Goal: Task Accomplishment & Management: Use online tool/utility

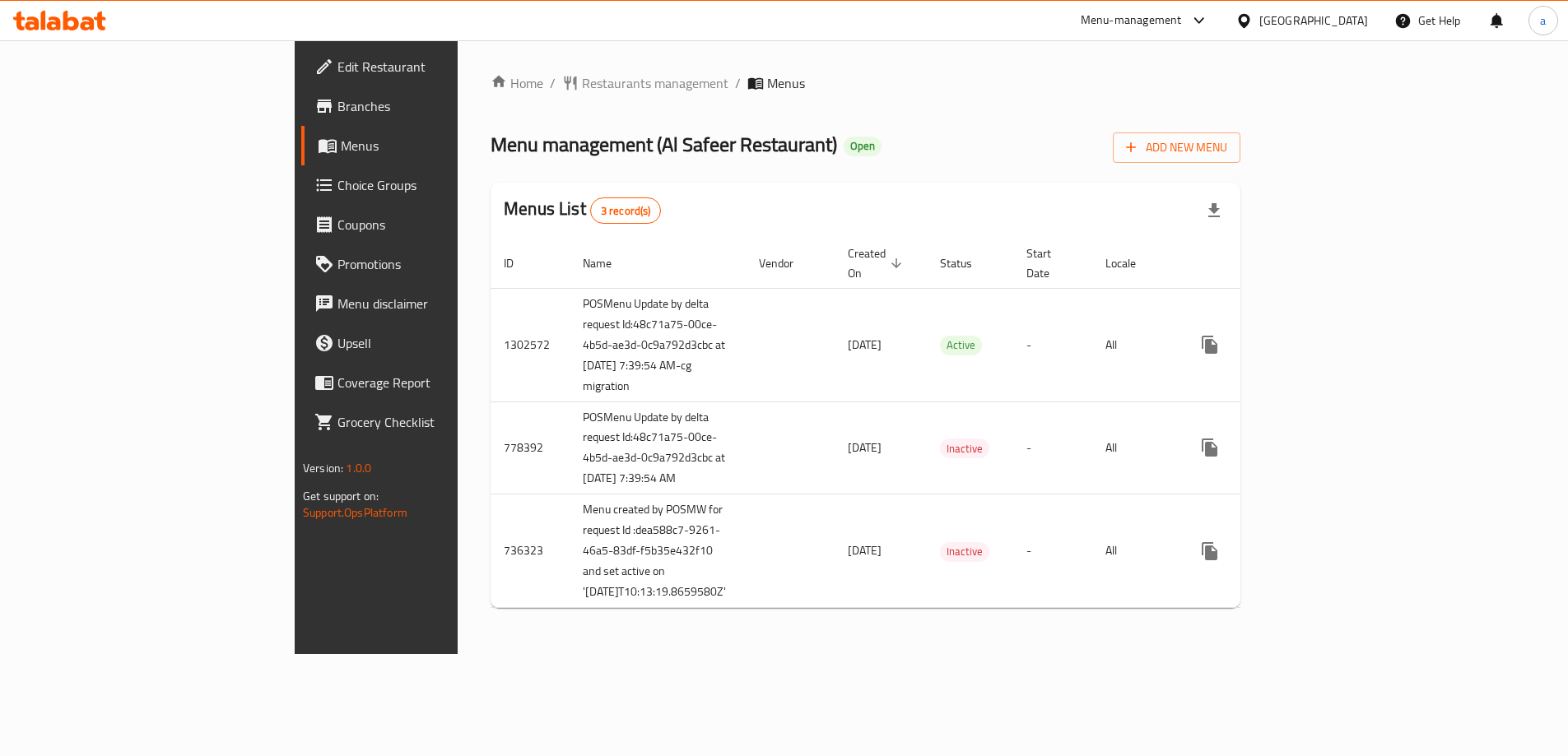
click at [337, 109] on span "Branches" at bounding box center [440, 106] width 206 height 20
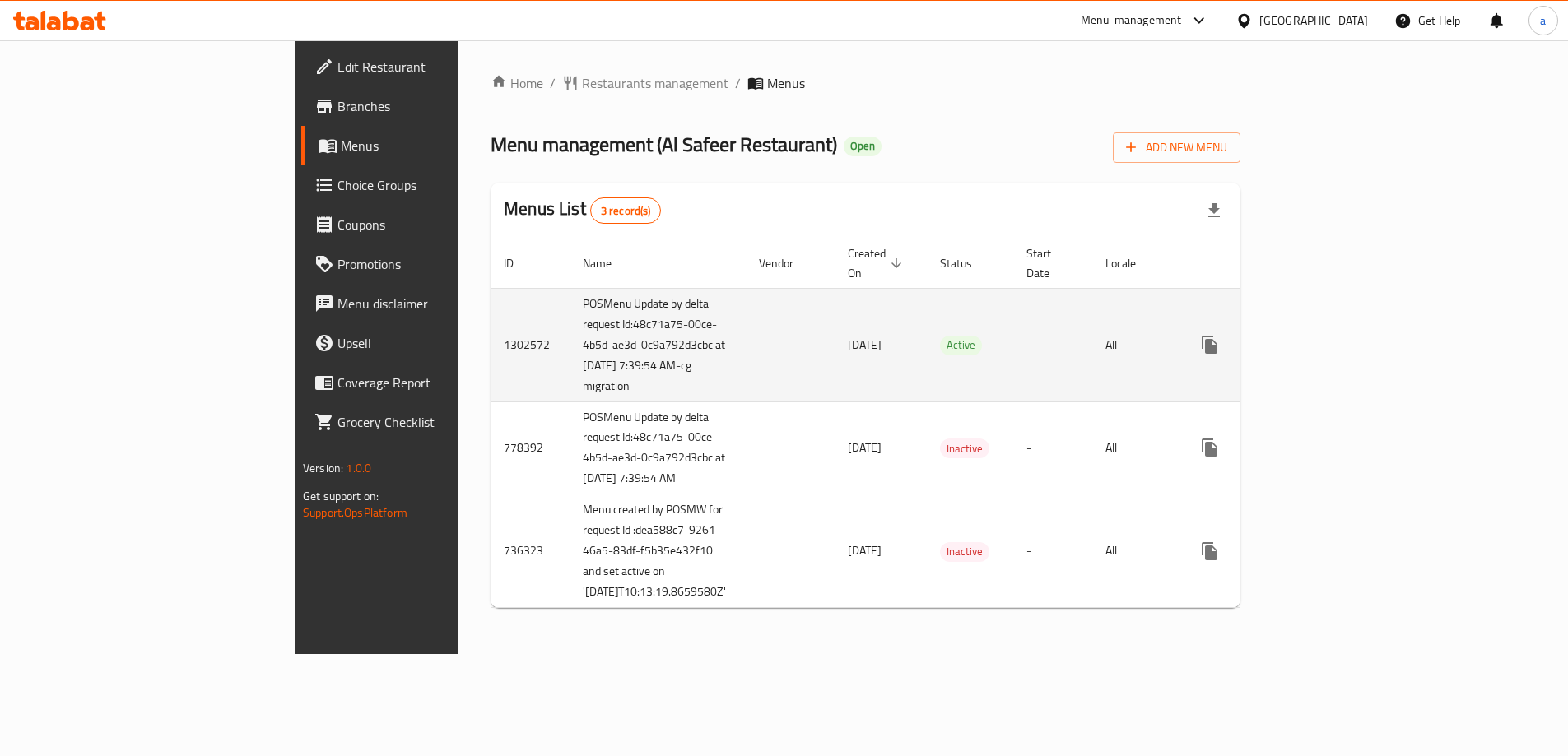
scroll to position [3, 0]
click at [1338, 343] on icon "enhanced table" at bounding box center [1329, 345] width 20 height 20
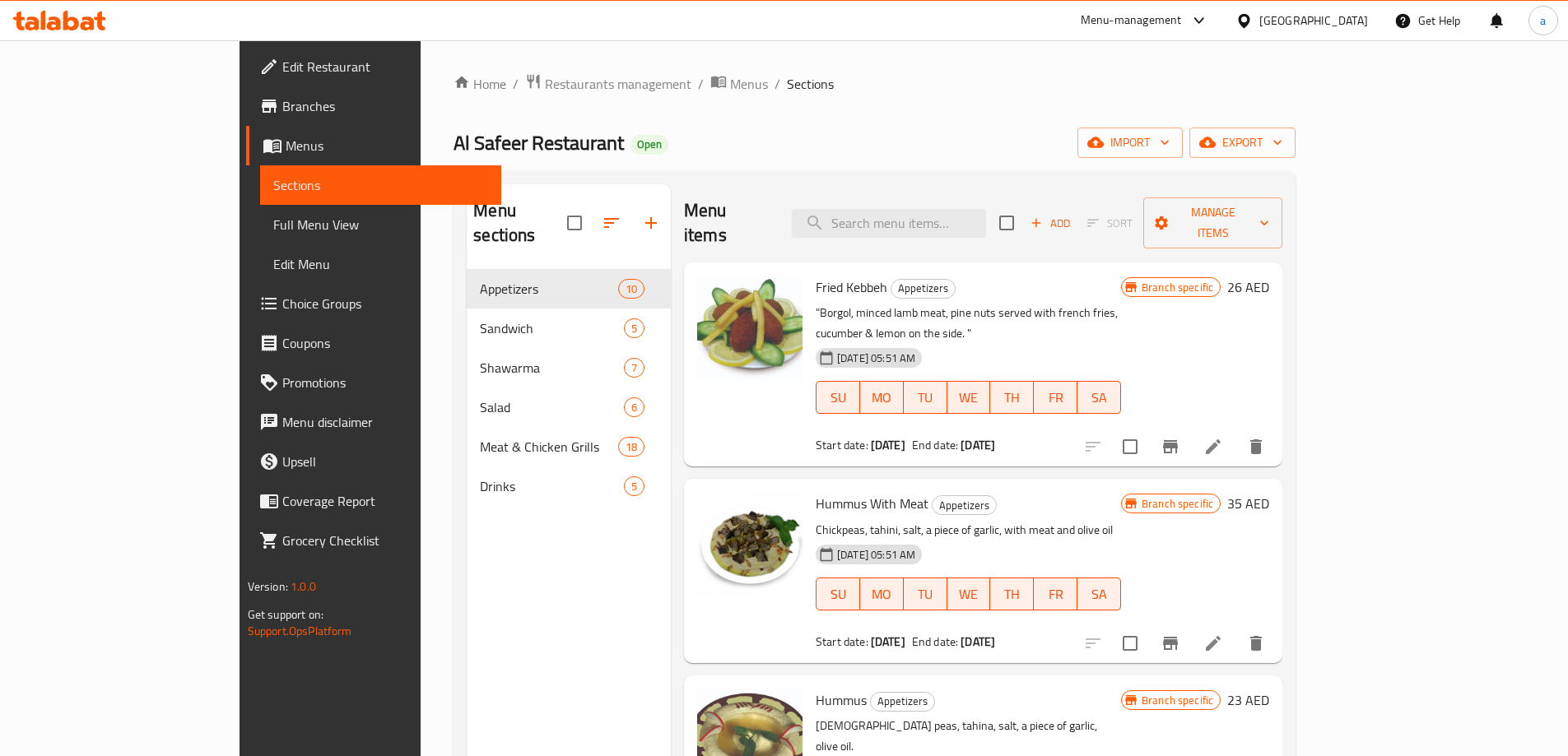
click at [1295, 125] on div "Home / Restaurants management / Menus / Sections Al Safeer Restaurant Open impo…" at bounding box center [874, 513] width 842 height 881
click at [1269, 202] on span "Manage items" at bounding box center [1212, 222] width 113 height 41
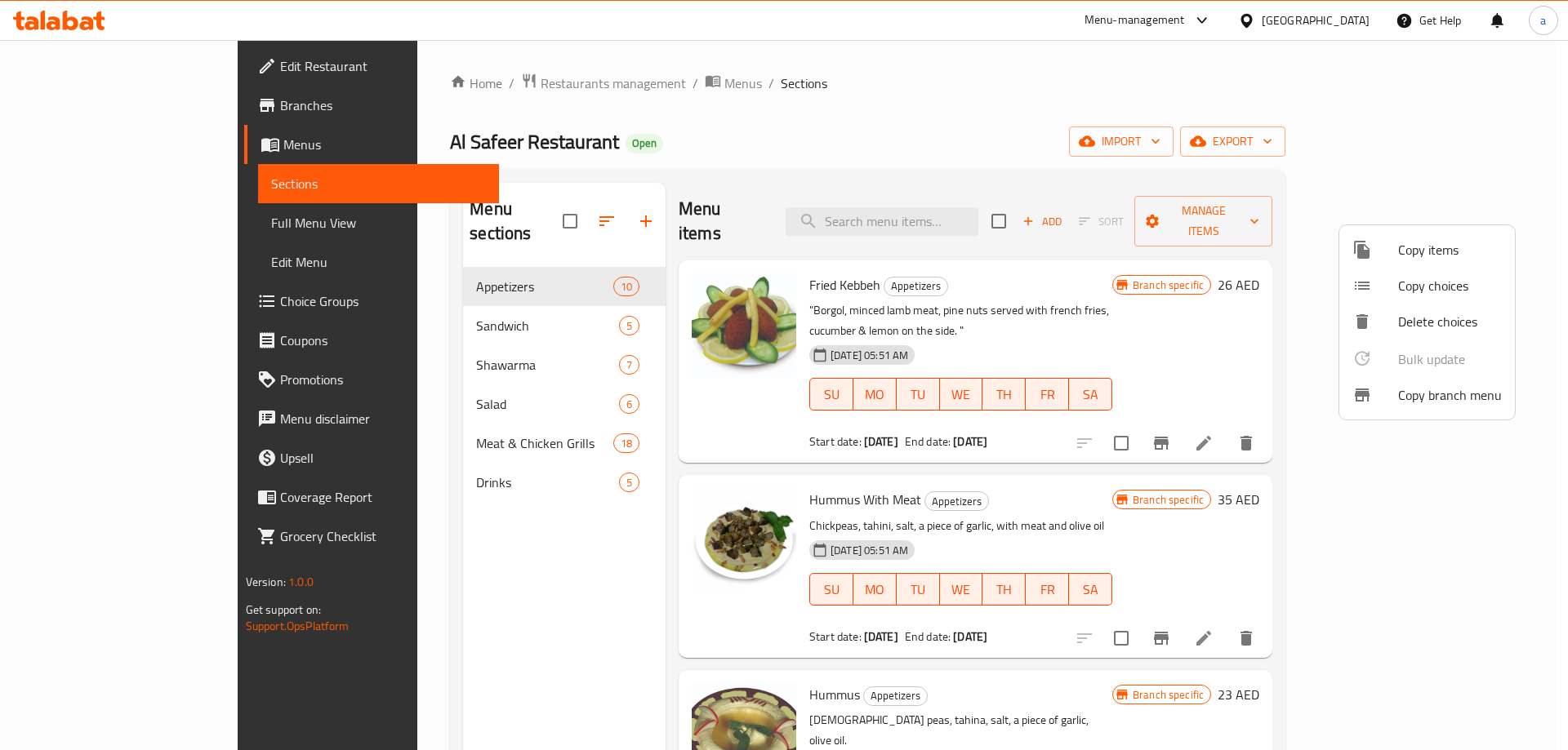
click at [1429, 405] on span "Copy branch menu" at bounding box center [1449, 395] width 104 height 20
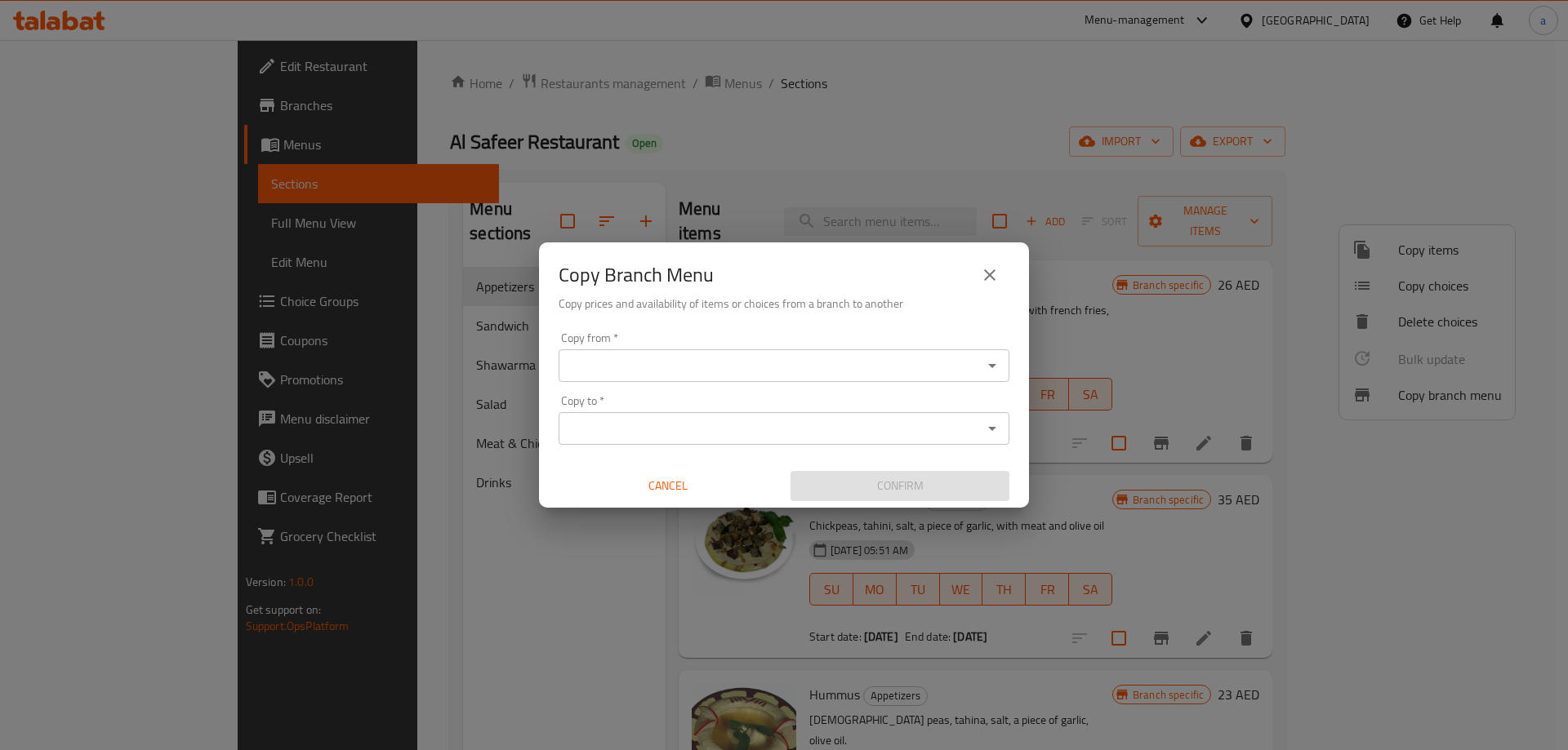
click at [696, 362] on input "Copy from   *" at bounding box center [770, 366] width 414 height 23
click at [851, 369] on input "Copy from   *" at bounding box center [770, 366] width 414 height 23
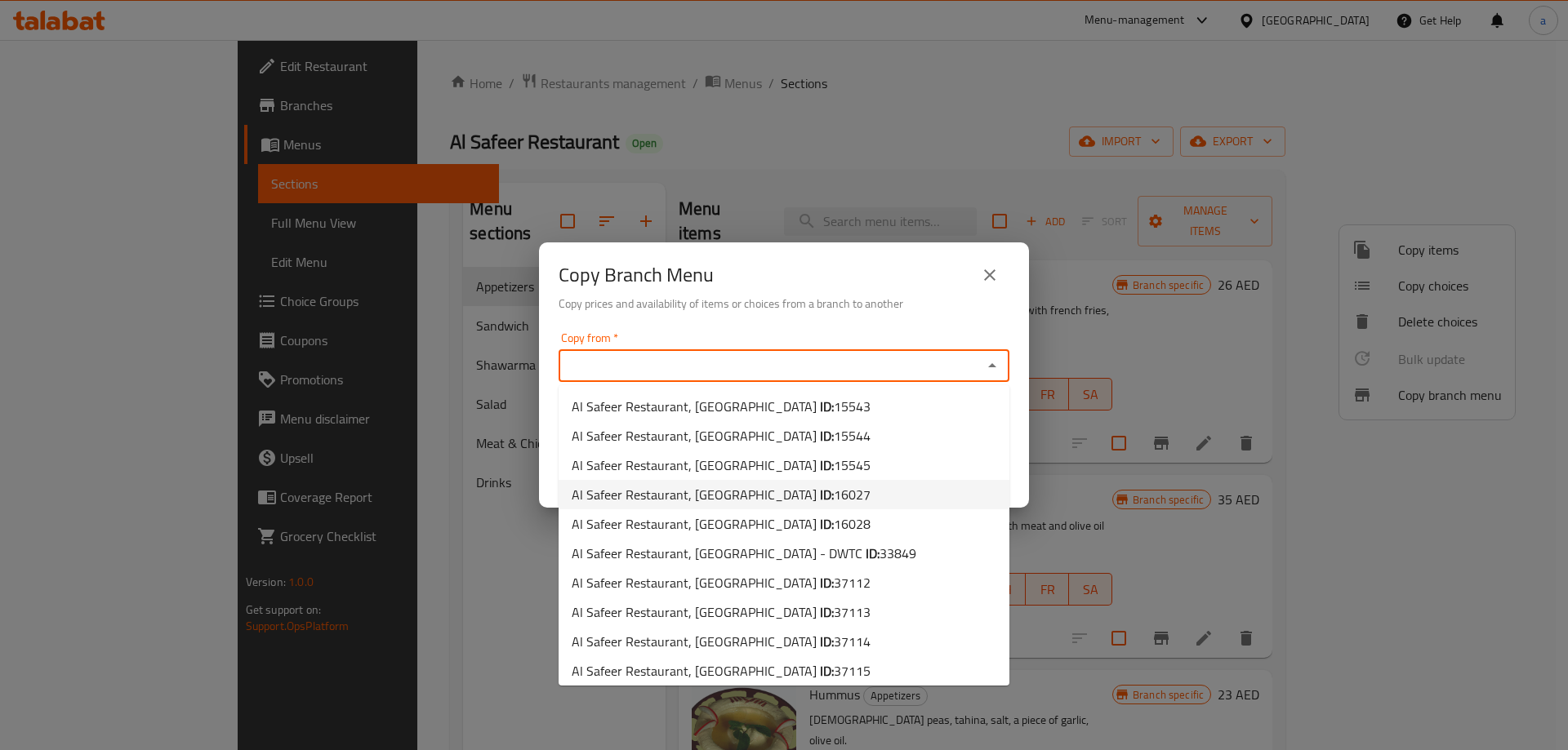
scroll to position [66, 0]
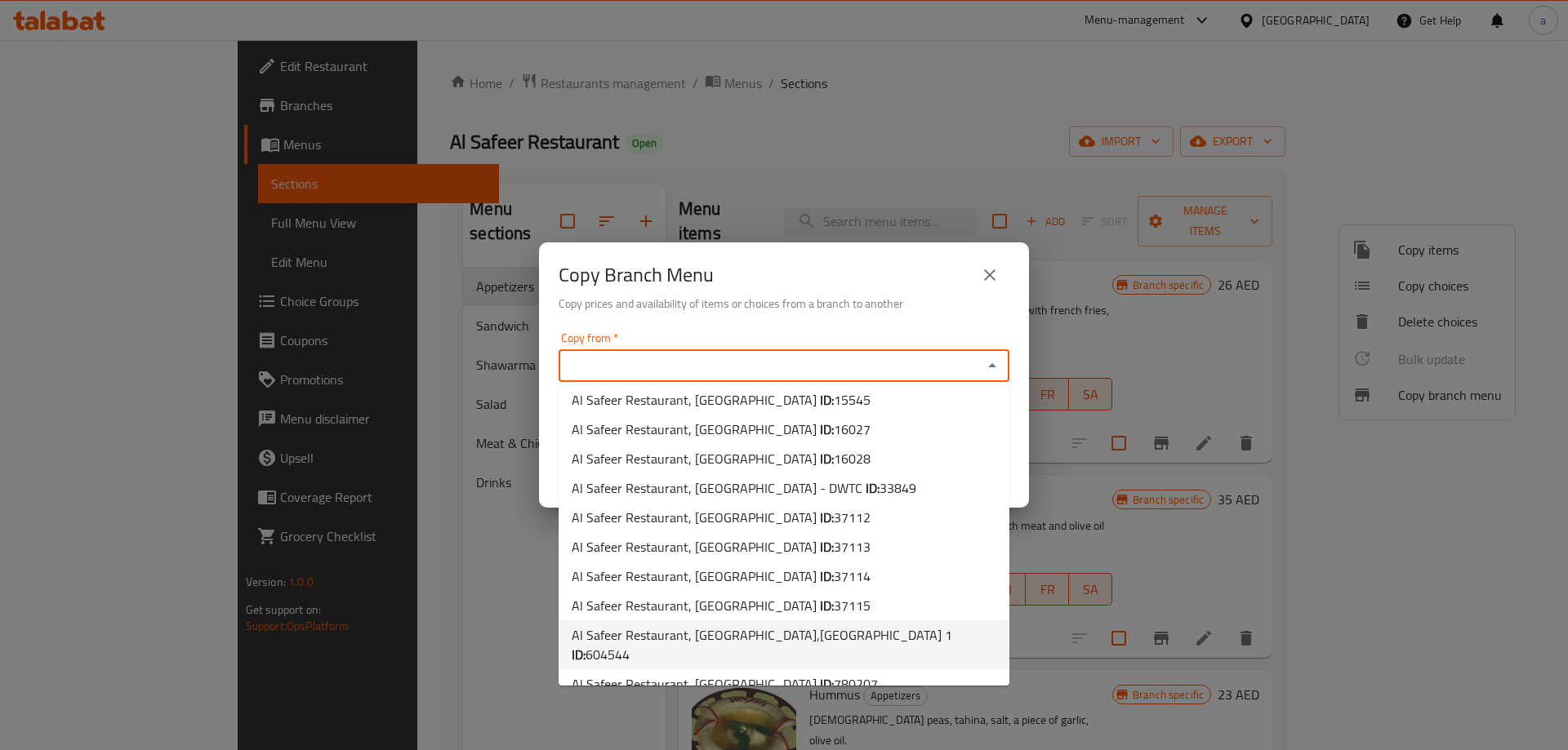
click at [629, 642] on span "604544" at bounding box center [607, 655] width 44 height 25
type input "Al Safeer Restaurant, [GEOGRAPHIC_DATA],[GEOGRAPHIC_DATA] 1"
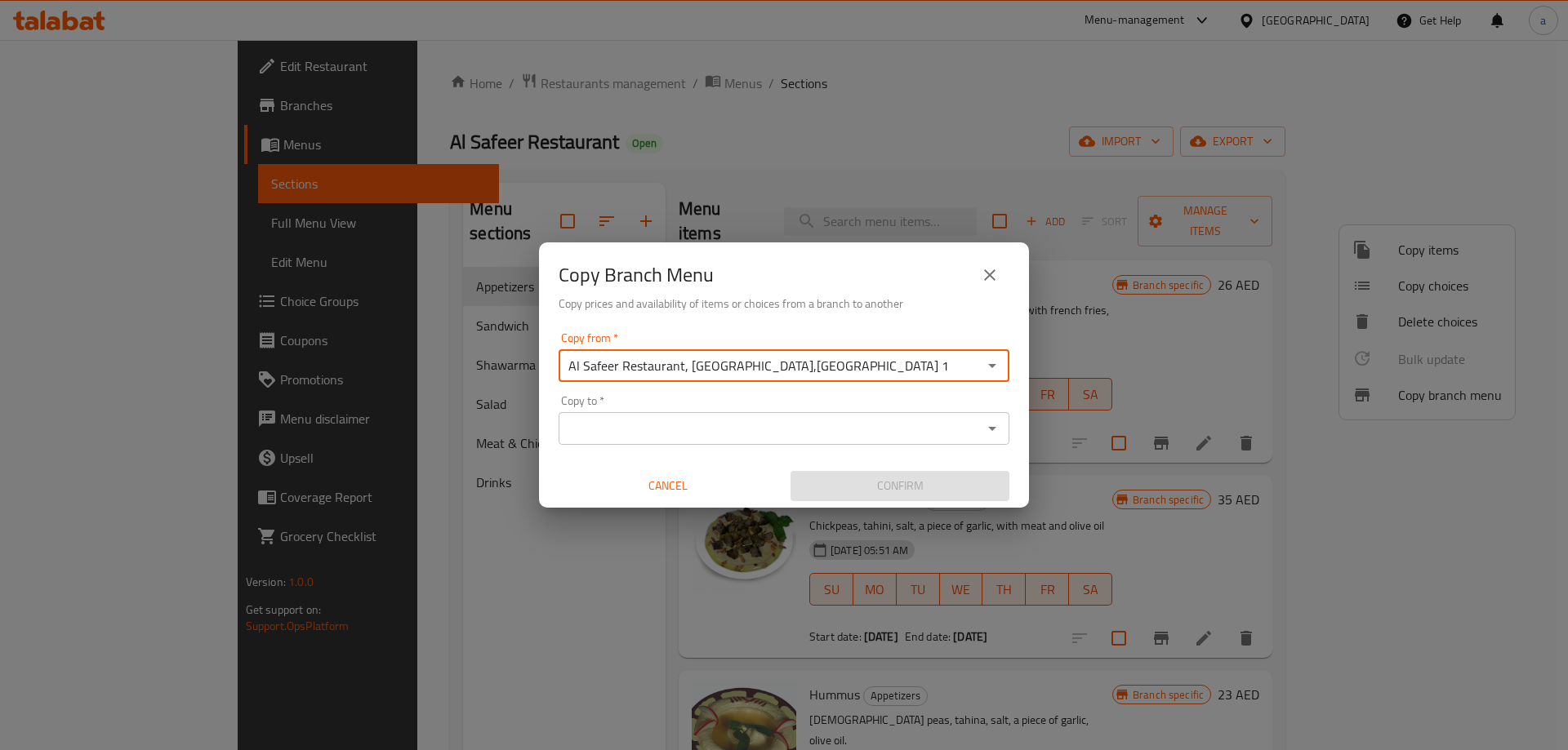
click at [847, 429] on input "Copy to   *" at bounding box center [770, 429] width 414 height 23
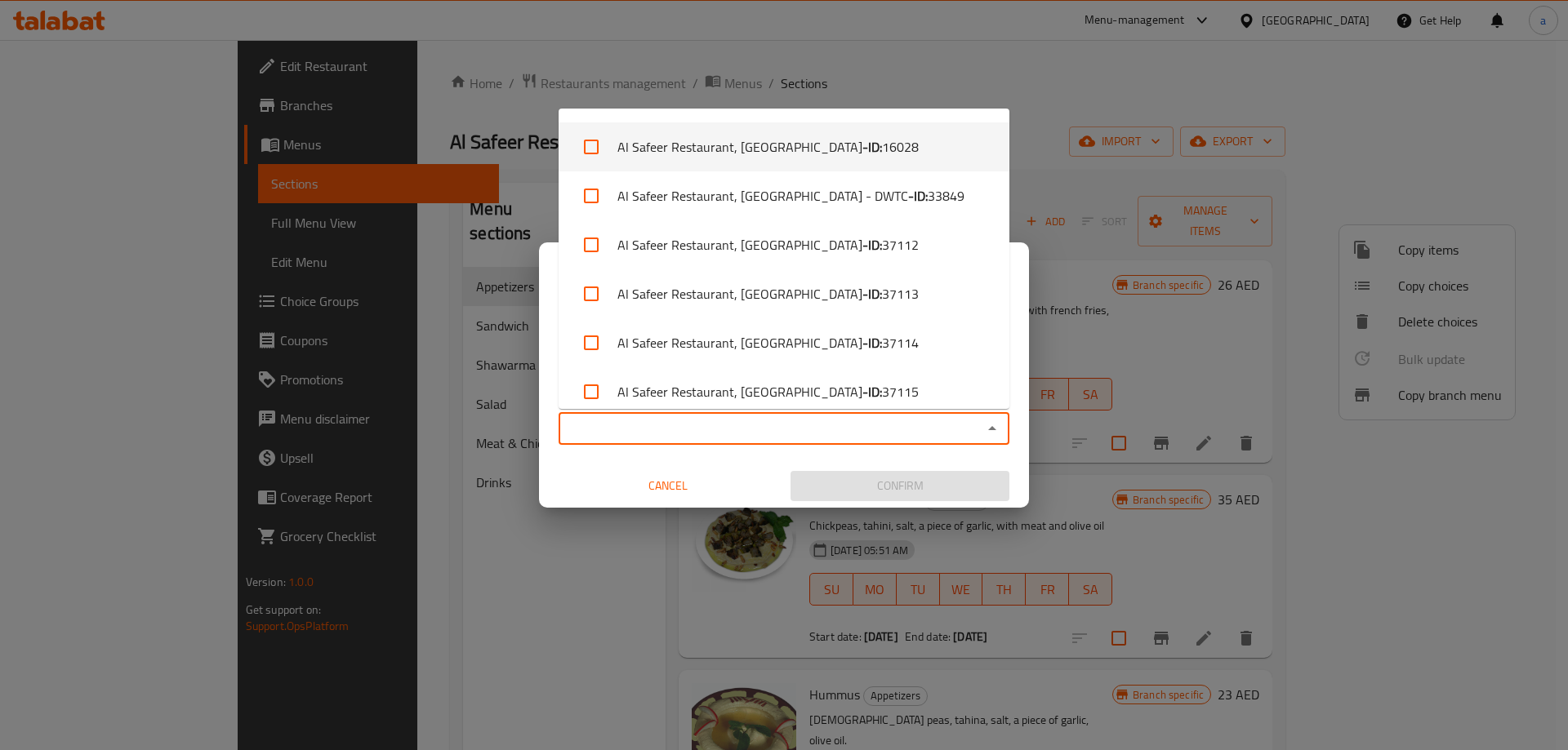
scroll to position [300, 0]
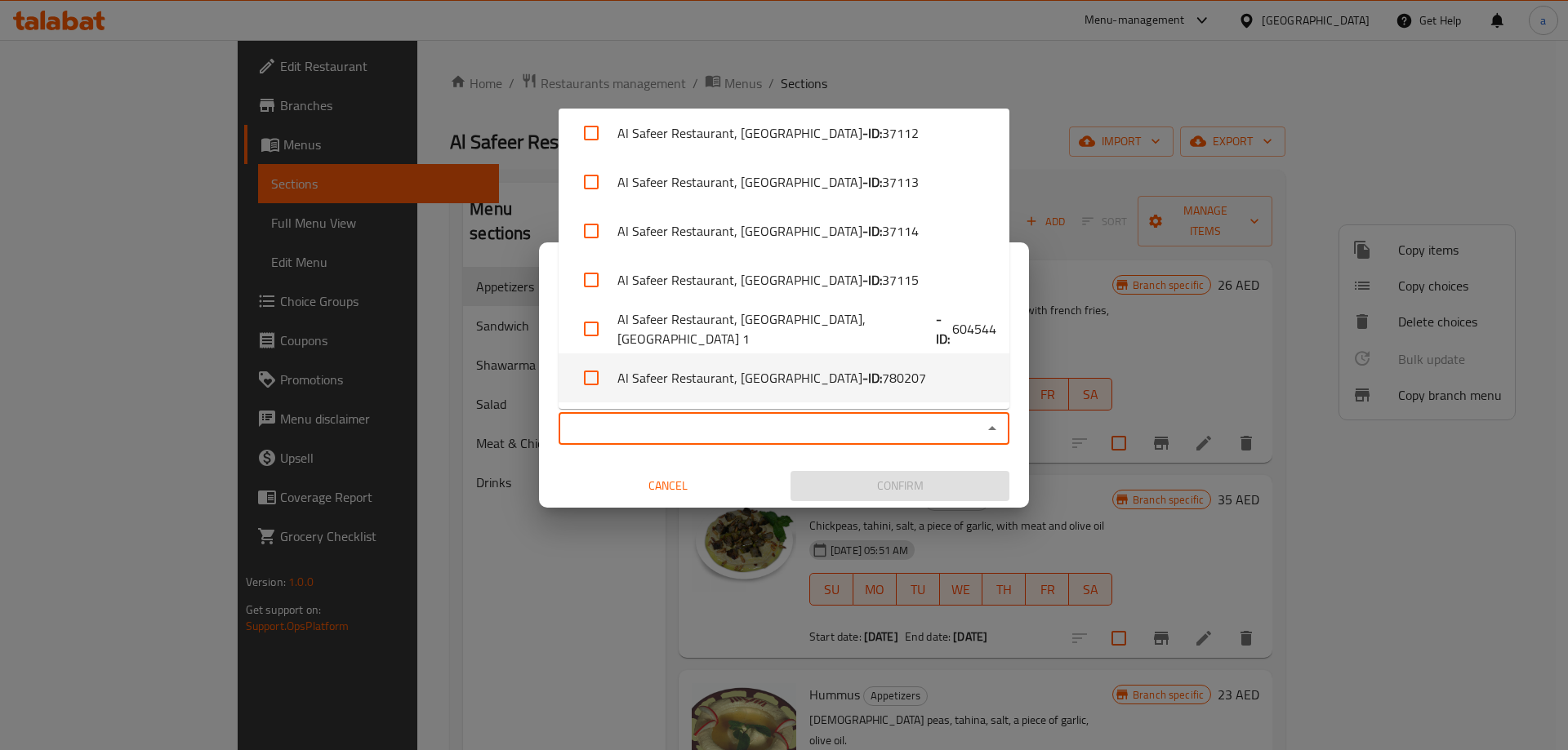
click at [873, 370] on li "Al Safeer Restaurant, Port Saeed - ID: 780207" at bounding box center [784, 377] width 451 height 49
checkbox input "true"
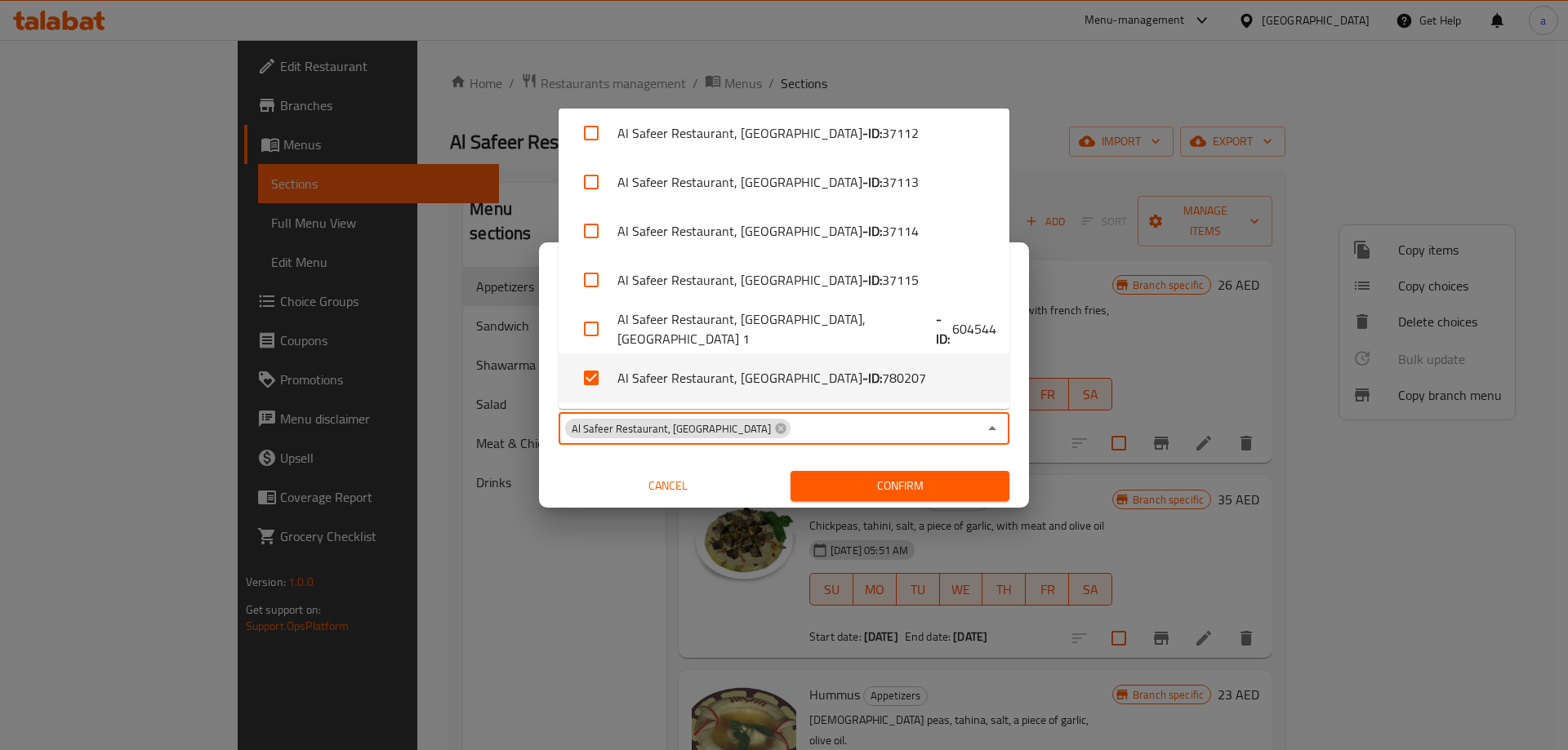
click at [887, 488] on span "Confirm" at bounding box center [900, 485] width 193 height 21
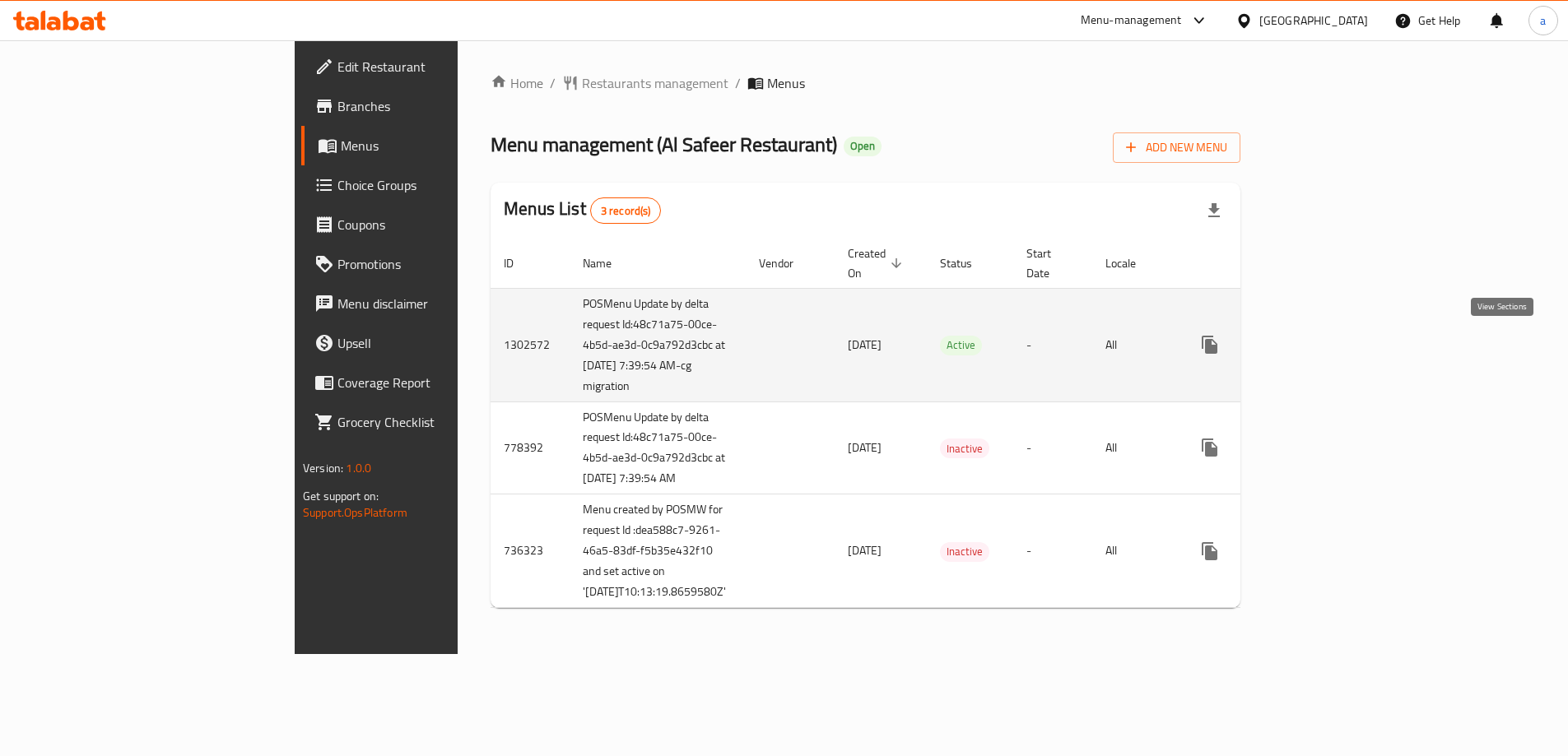
click at [1338, 344] on icon "enhanced table" at bounding box center [1329, 345] width 20 height 20
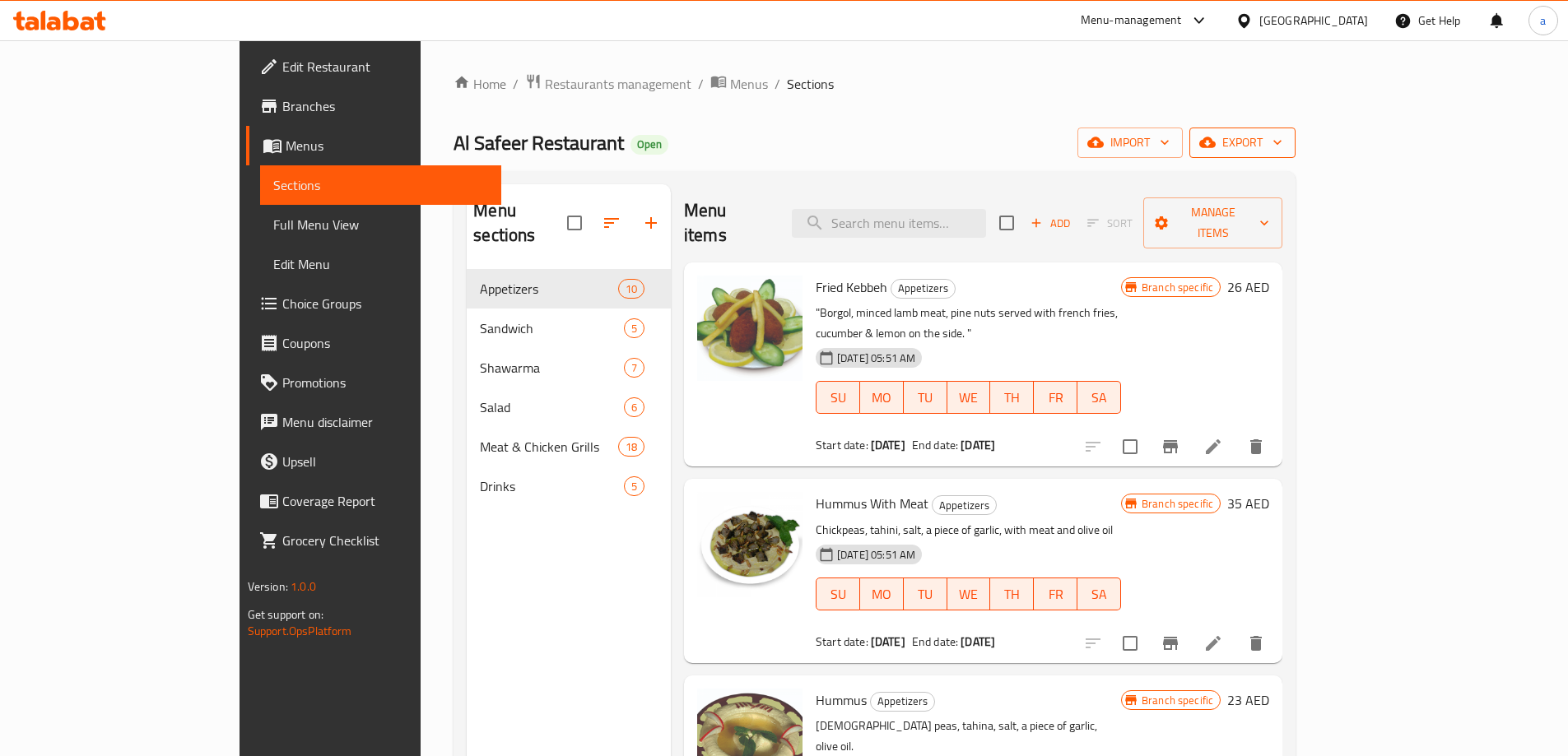
click at [1283, 148] on span "export" at bounding box center [1242, 142] width 79 height 21
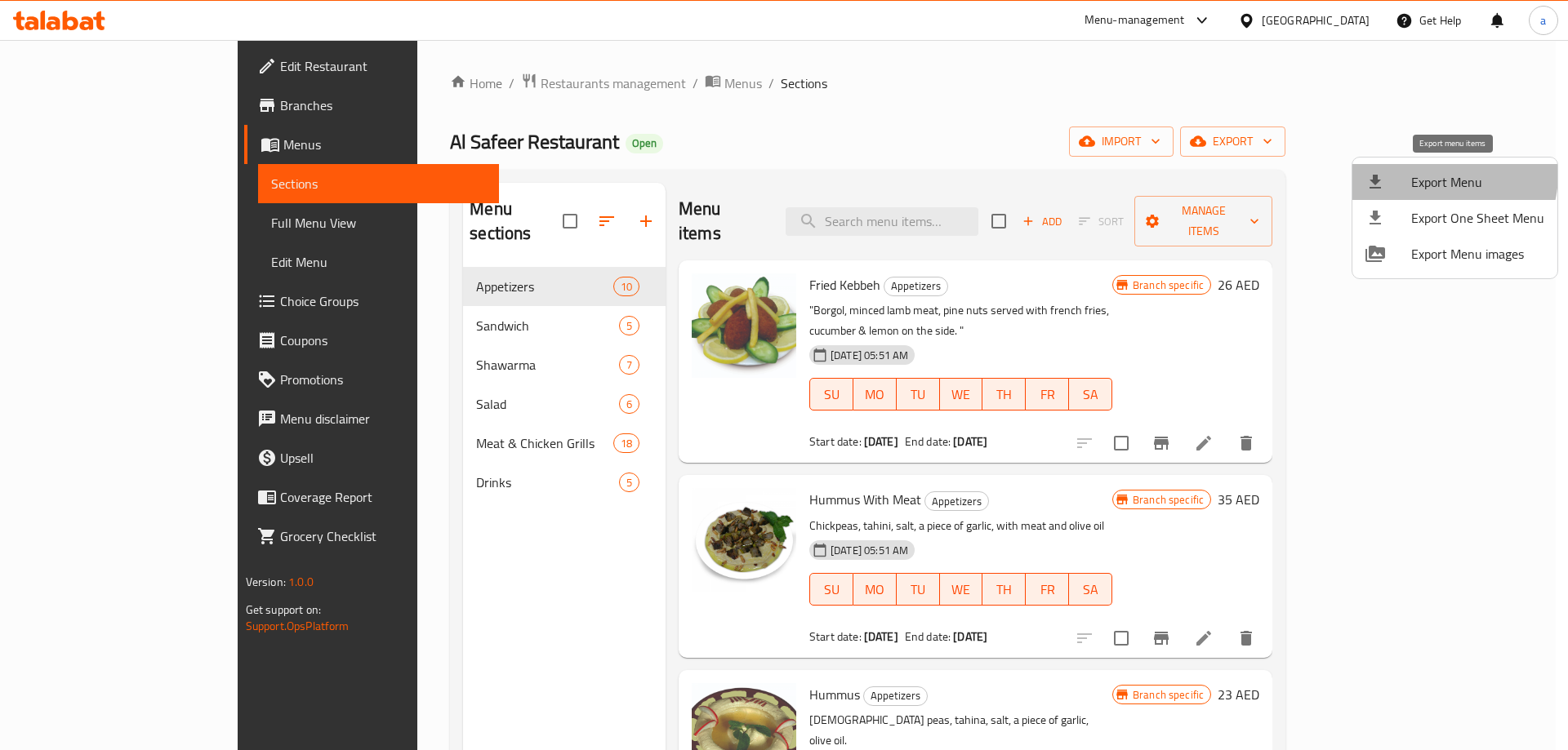
click at [1435, 174] on span "Export Menu" at bounding box center [1478, 183] width 133 height 20
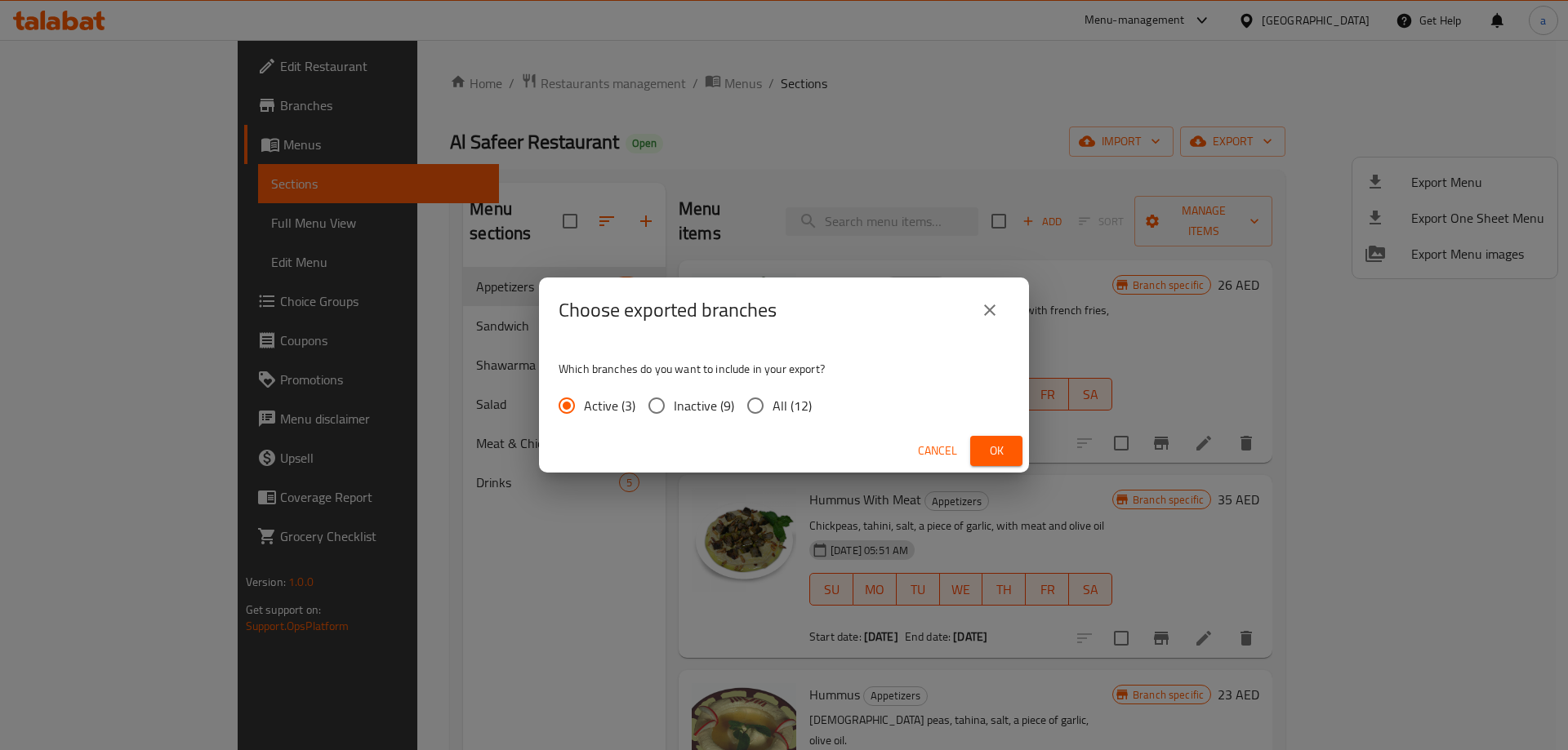
click at [797, 413] on span "All (12)" at bounding box center [792, 406] width 39 height 20
click at [773, 413] on input "All (12)" at bounding box center [755, 405] width 34 height 34
radio input "true"
click at [985, 448] on span "Ok" at bounding box center [995, 450] width 26 height 21
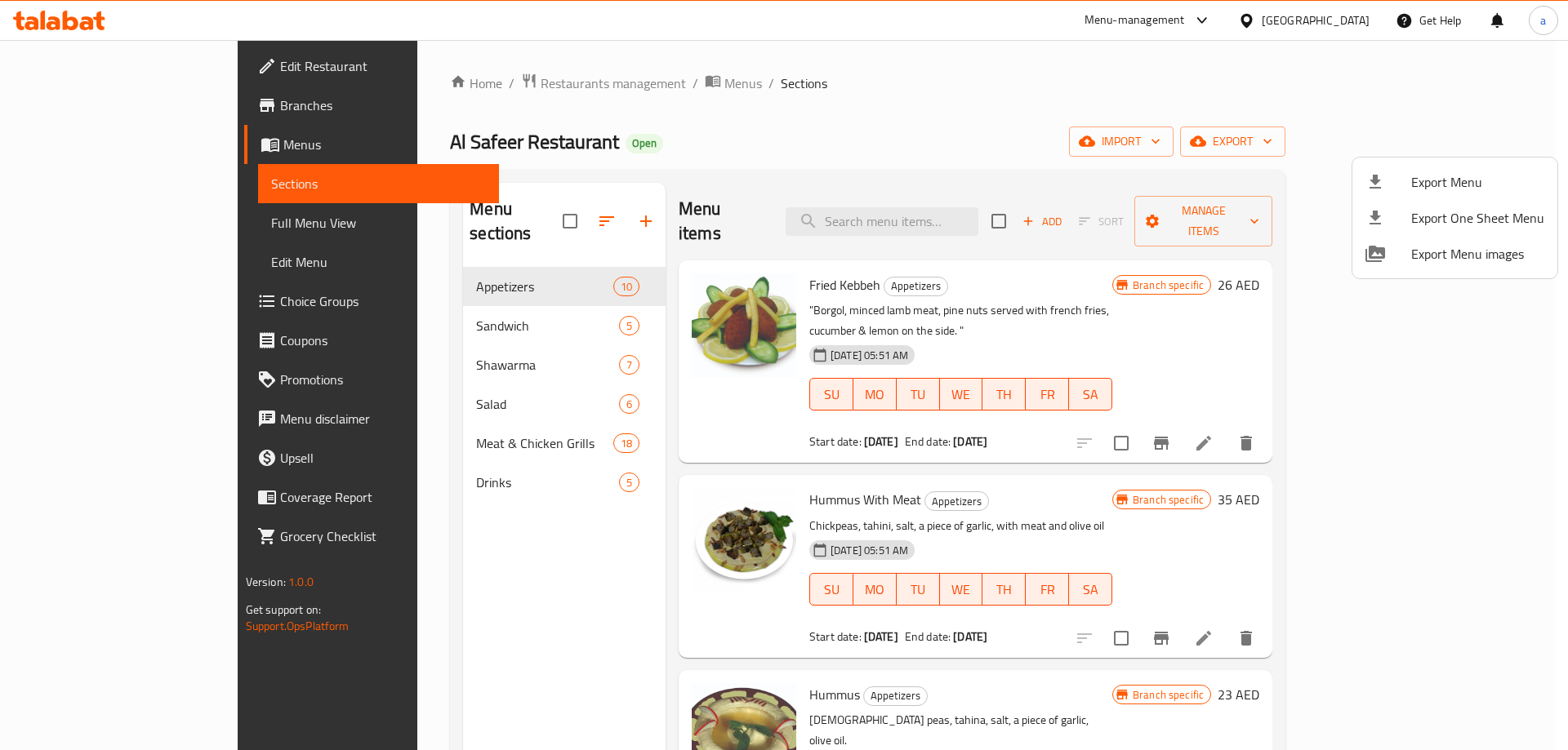
click at [129, 230] on div at bounding box center [784, 375] width 1568 height 750
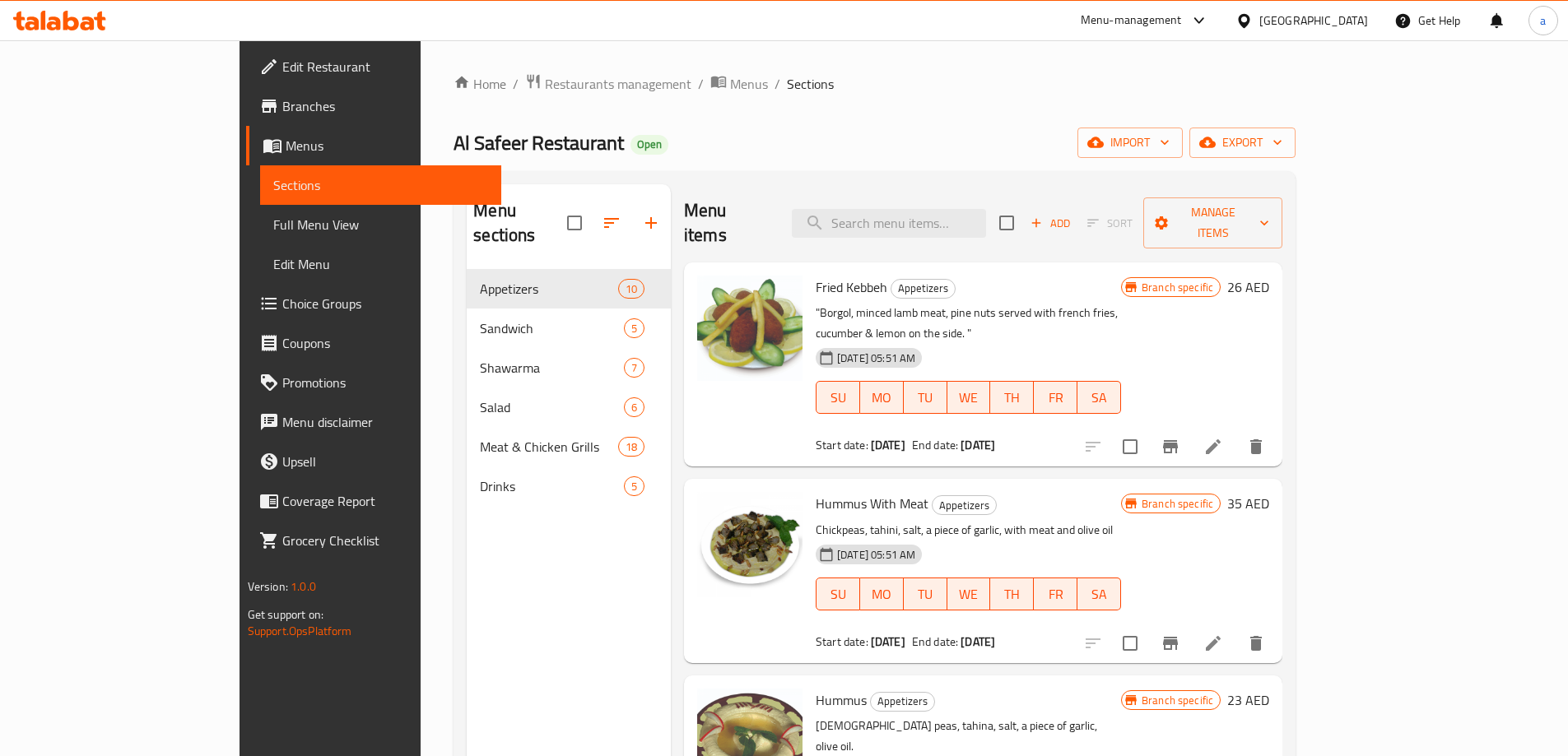
click at [274, 229] on span "Full Menu View" at bounding box center [381, 225] width 215 height 20
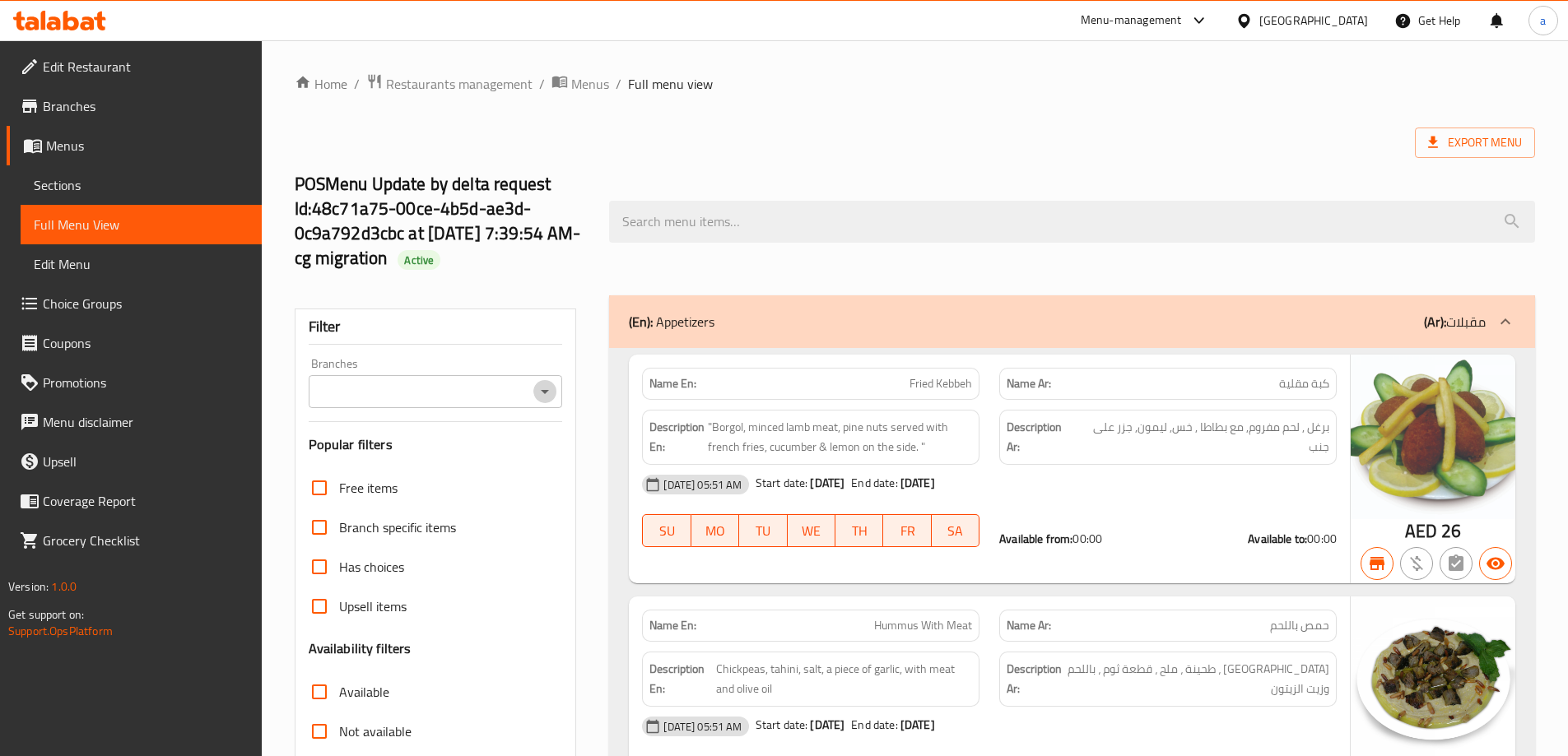
click at [537, 390] on icon "Open" at bounding box center [545, 391] width 20 height 20
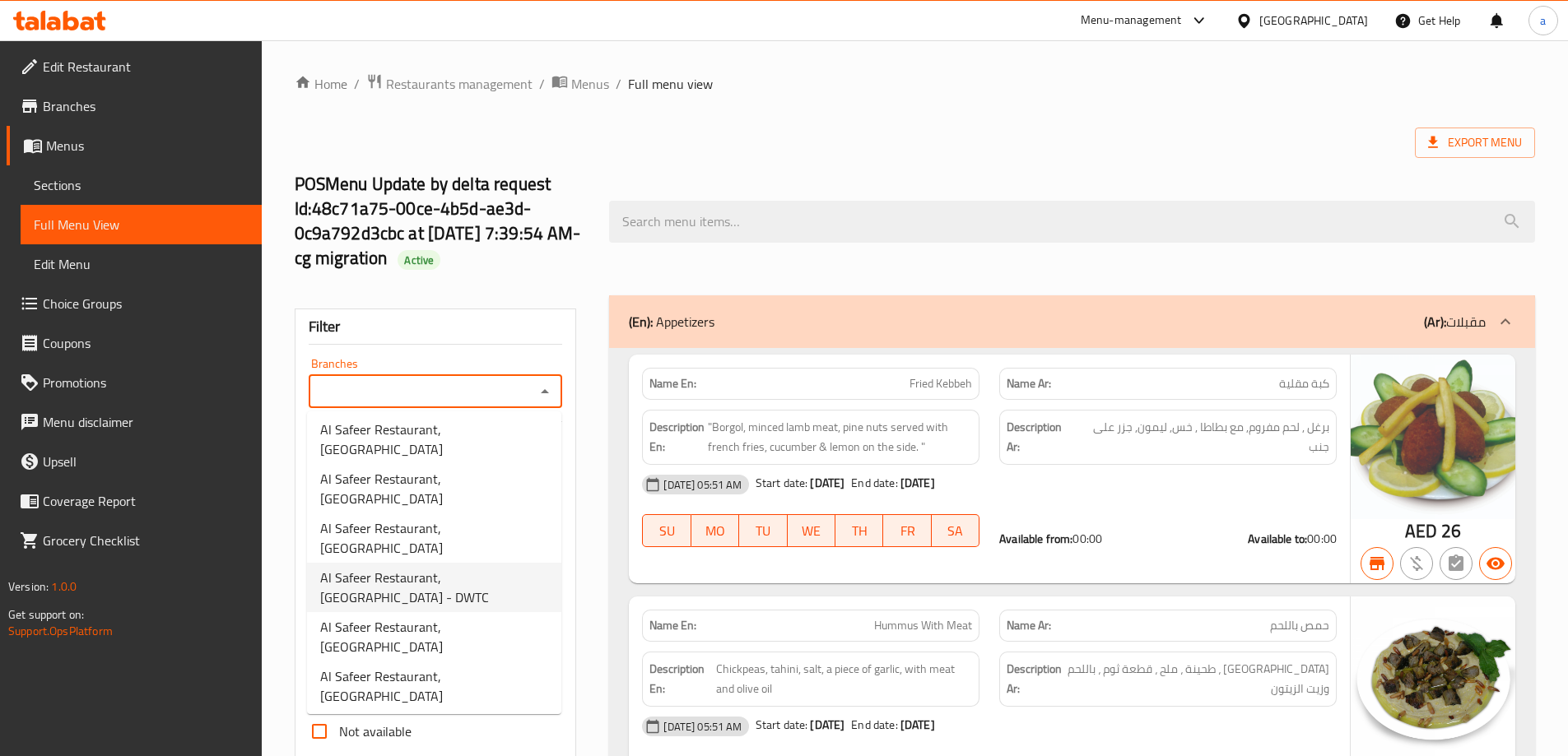
scroll to position [135, 0]
type input "Al Safeer Restaurant, [GEOGRAPHIC_DATA]"
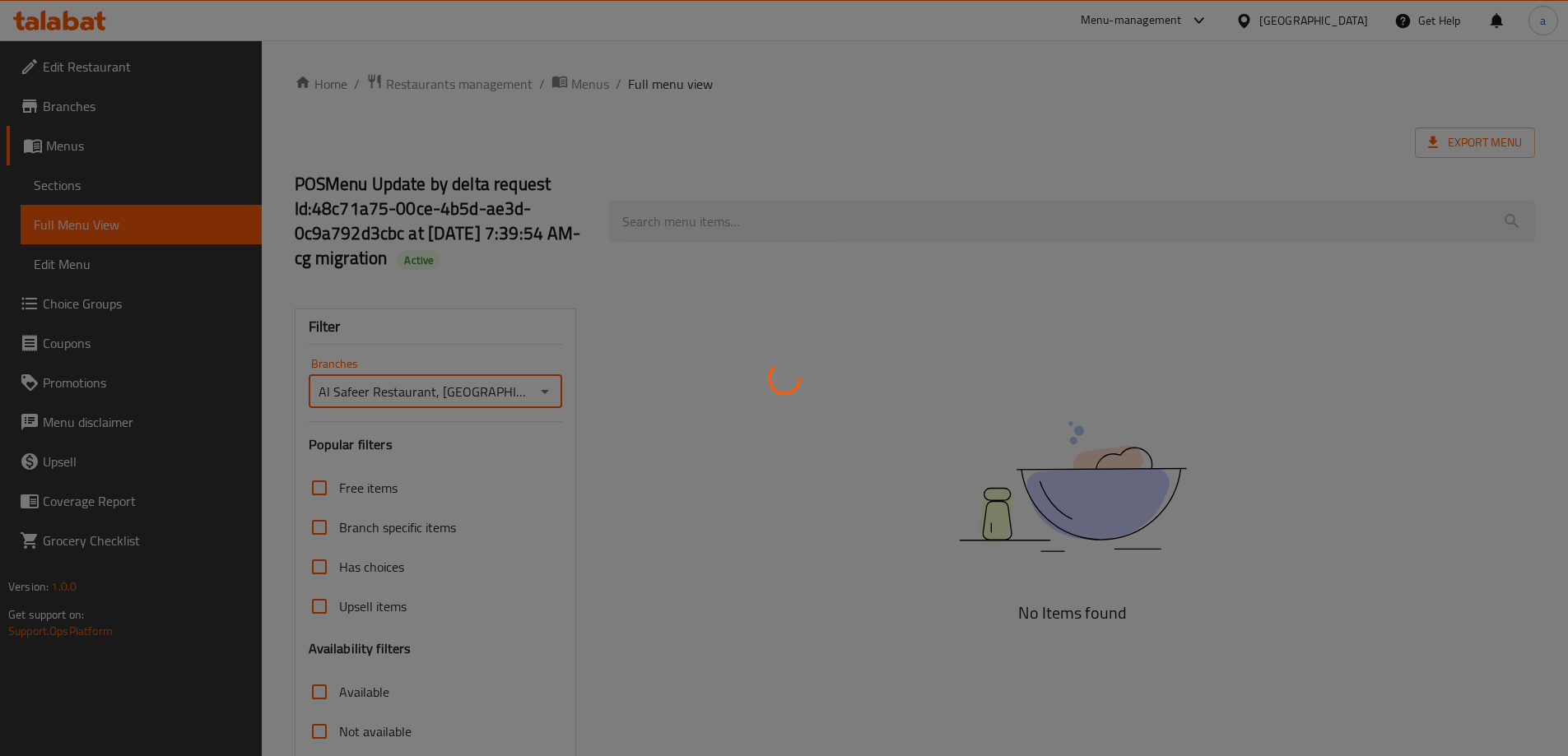
scroll to position [93, 0]
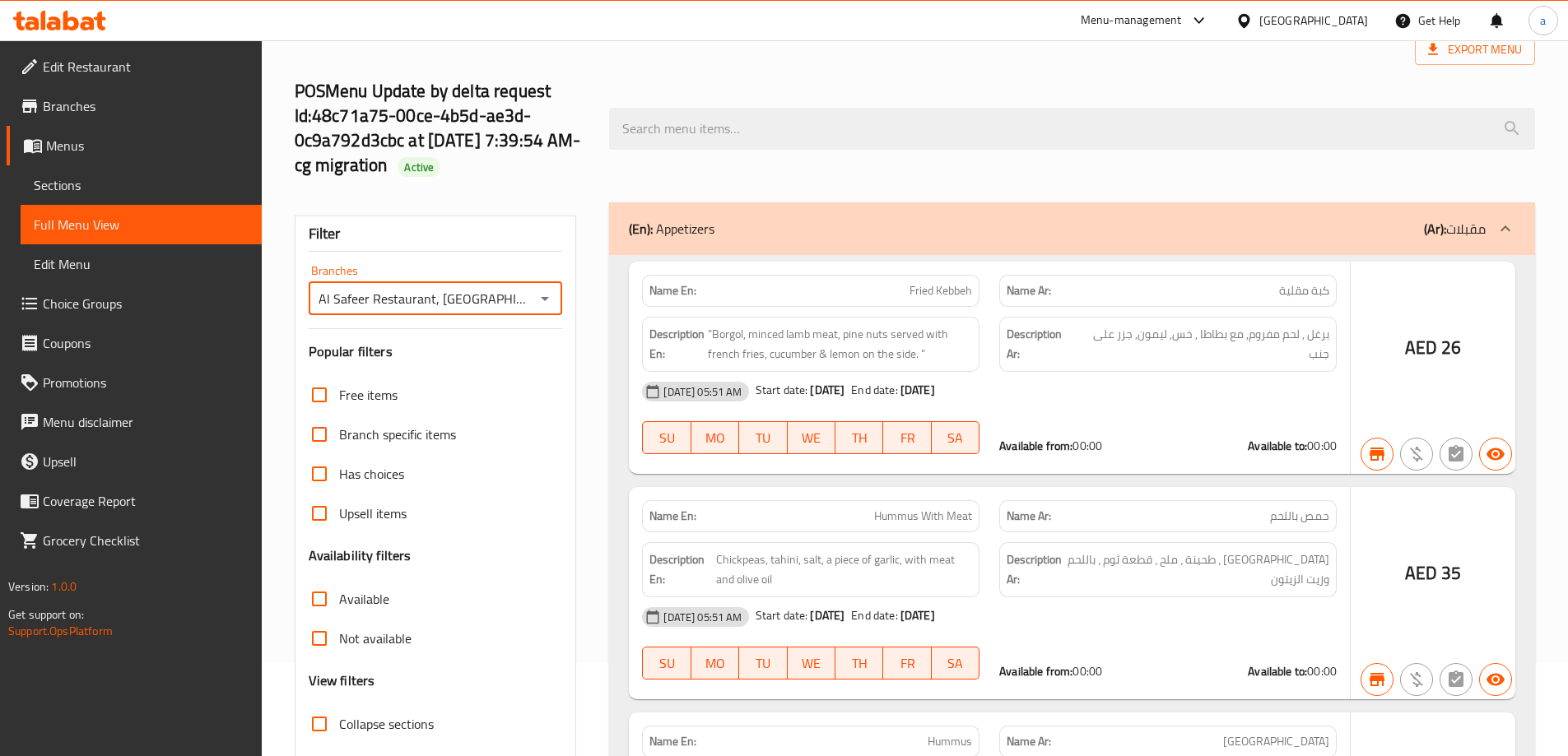
click at [403, 753] on span "Collapse categories" at bounding box center [392, 764] width 106 height 20
click at [339, 743] on input "Collapse categories" at bounding box center [319, 763] width 39 height 39
checkbox input "false"
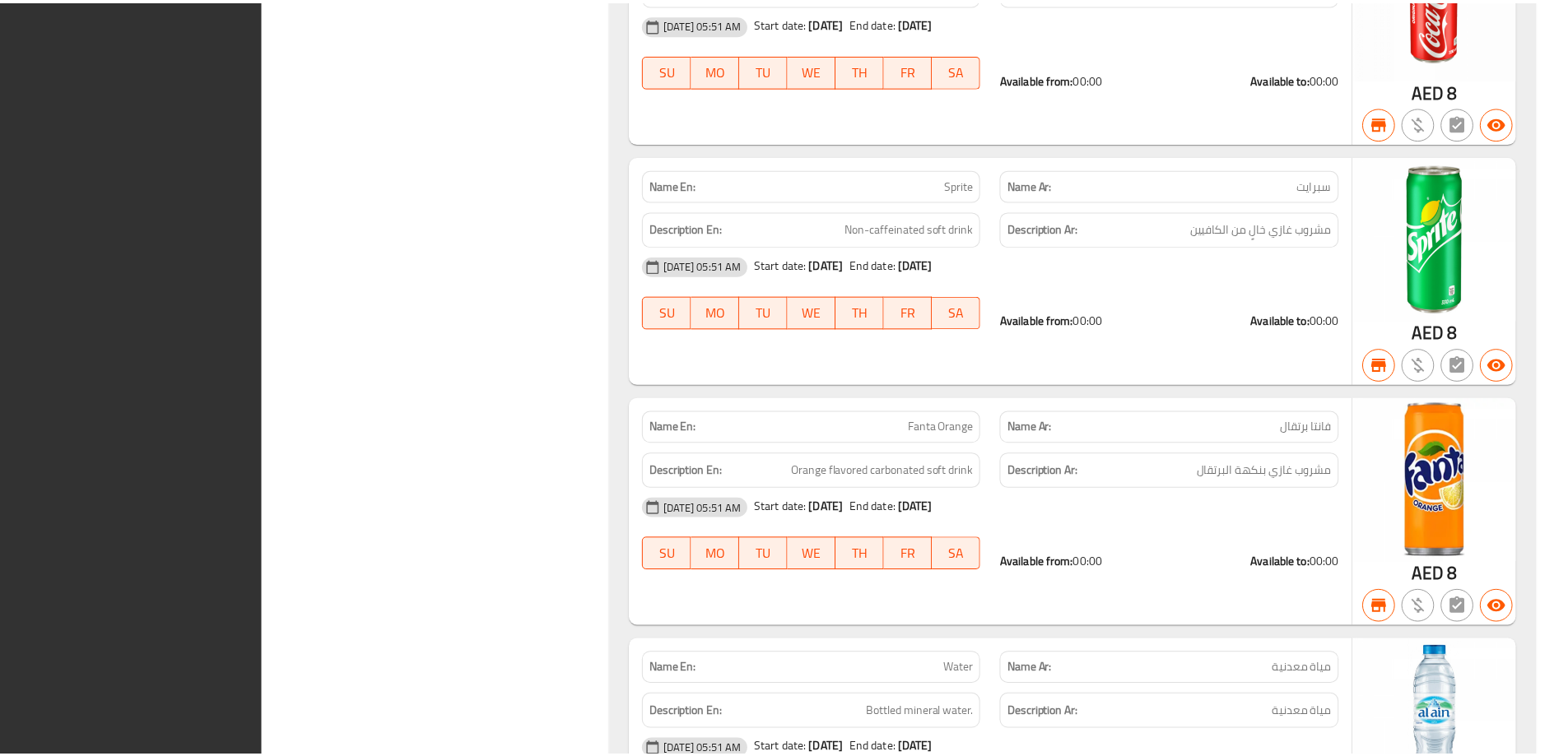
scroll to position [22166, 0]
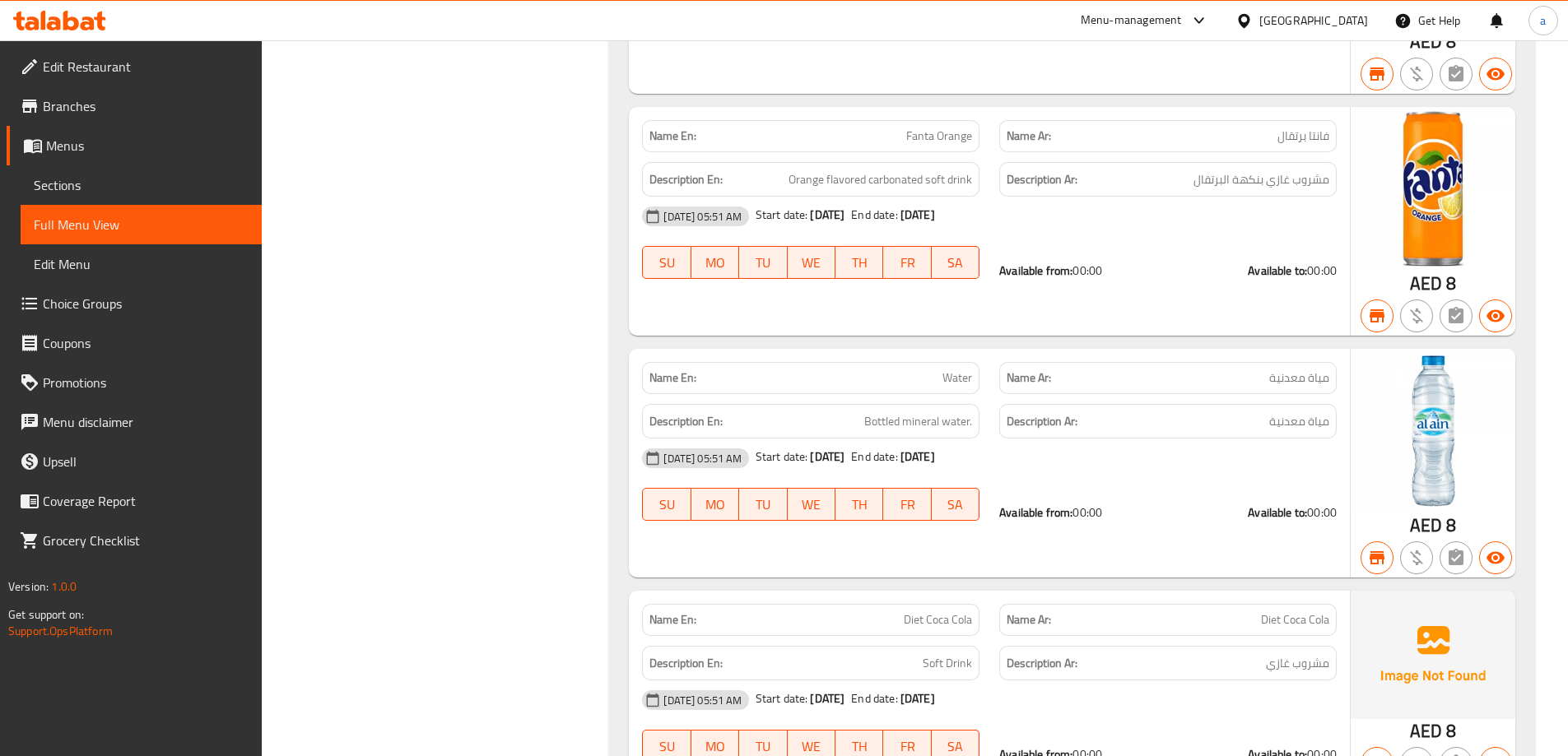
click at [152, 103] on span "Branches" at bounding box center [146, 106] width 206 height 20
